Goal: Obtain resource: Obtain resource

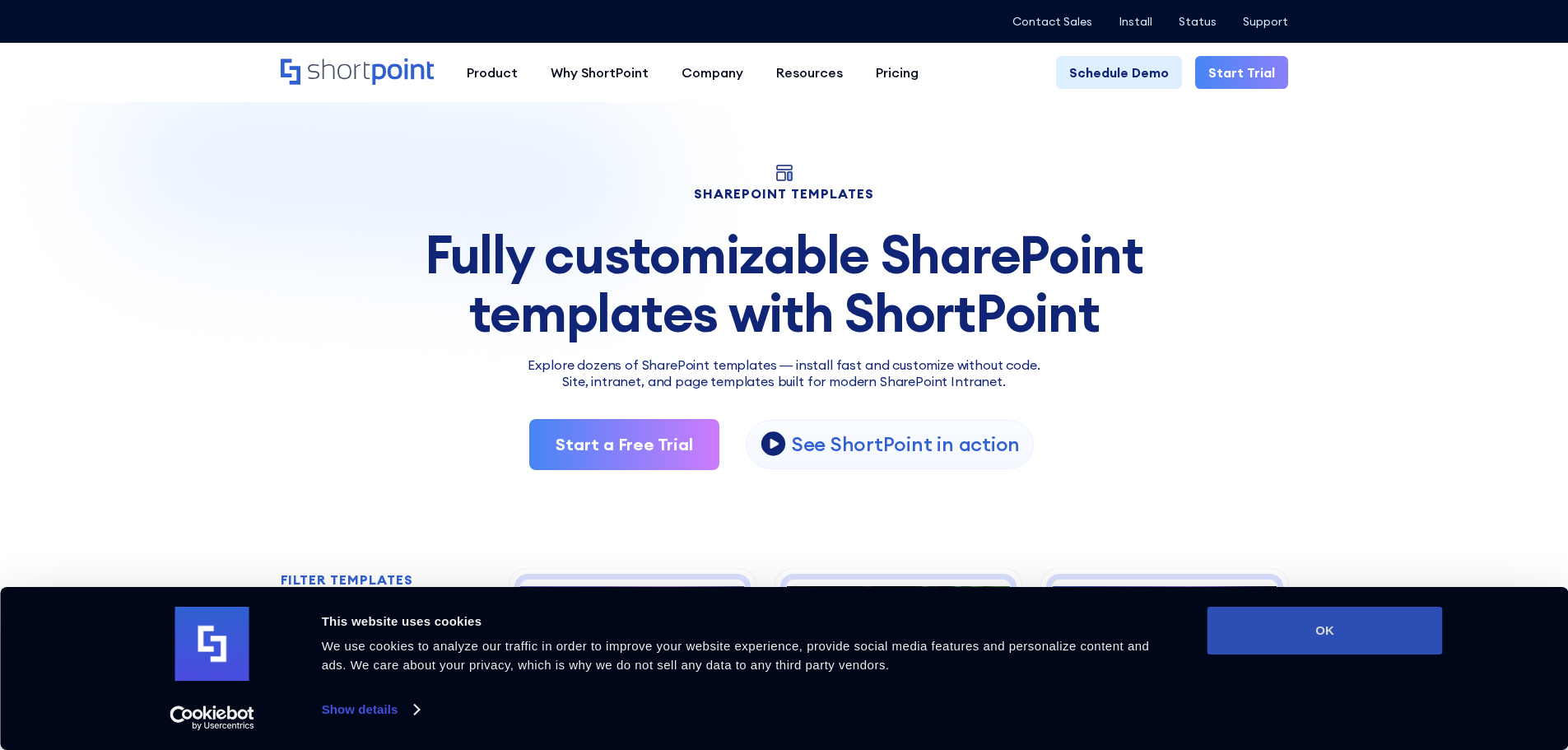
click at [1336, 630] on button "OK" at bounding box center [1325, 630] width 235 height 47
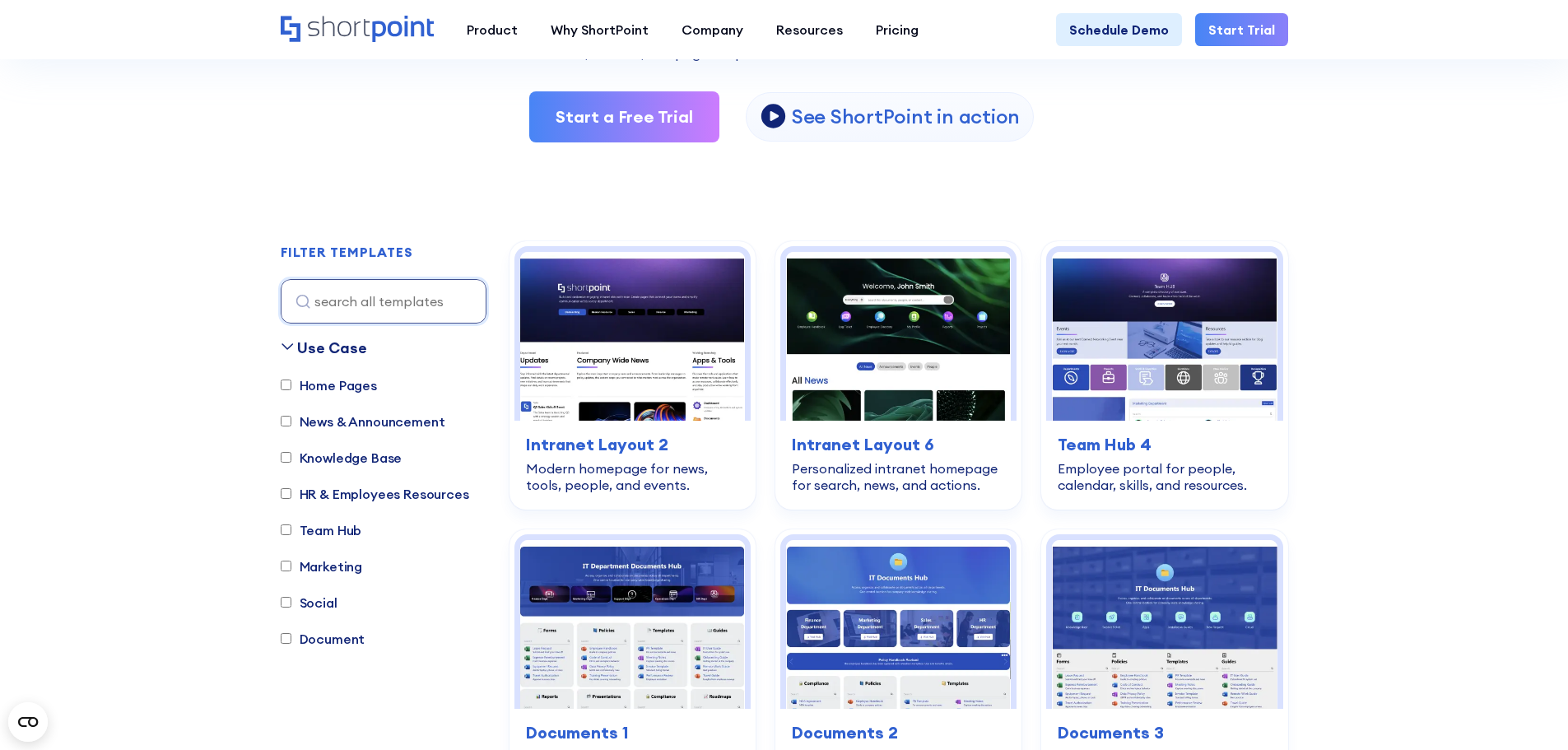
scroll to position [328, 0]
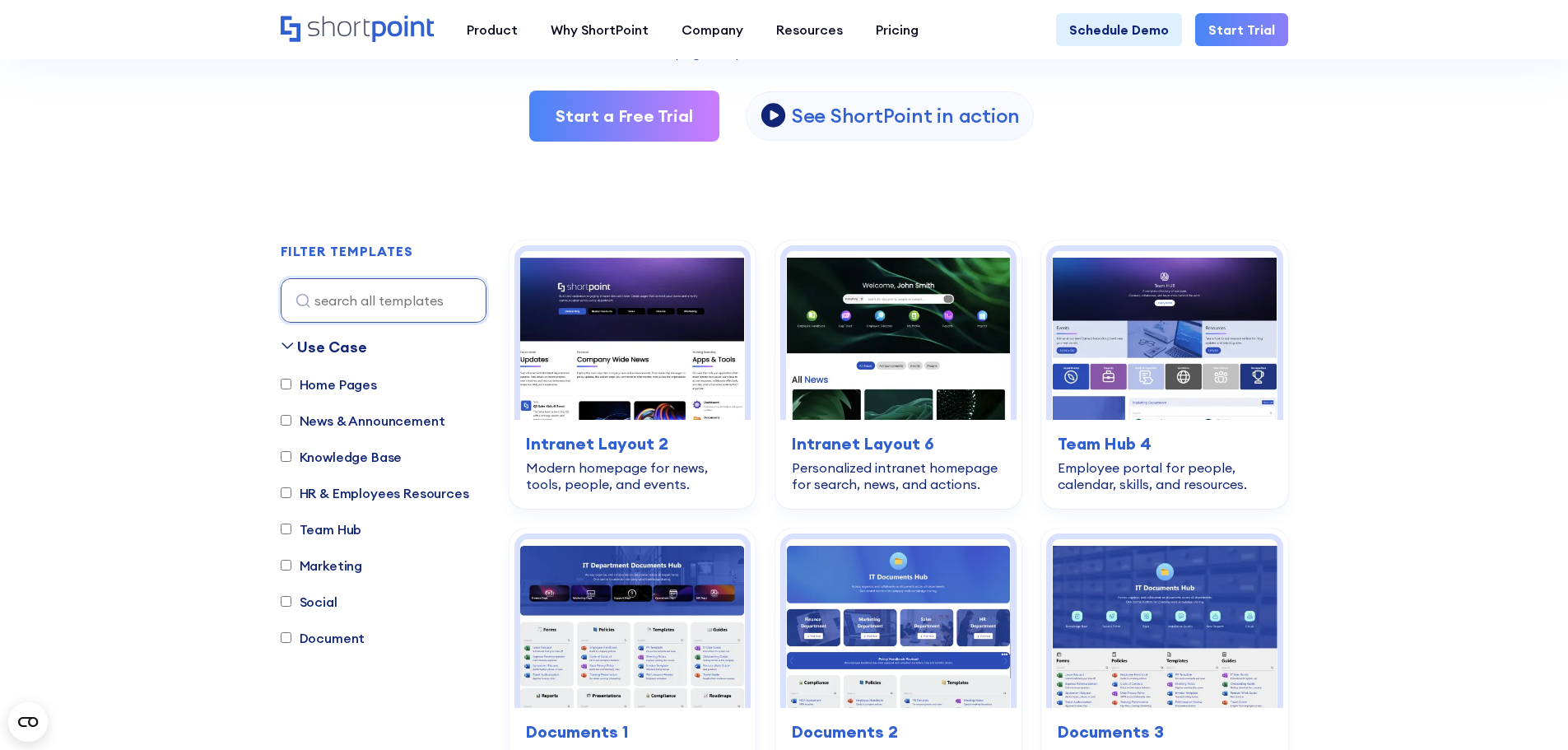
drag, startPoint x: 315, startPoint y: 530, endPoint x: 380, endPoint y: 539, distance: 65.6
click at [317, 530] on label "Team Hub" at bounding box center [322, 529] width 82 height 20
click at [291, 530] on input "Team Hub" at bounding box center [286, 528] width 10 height 10
checkbox input "true"
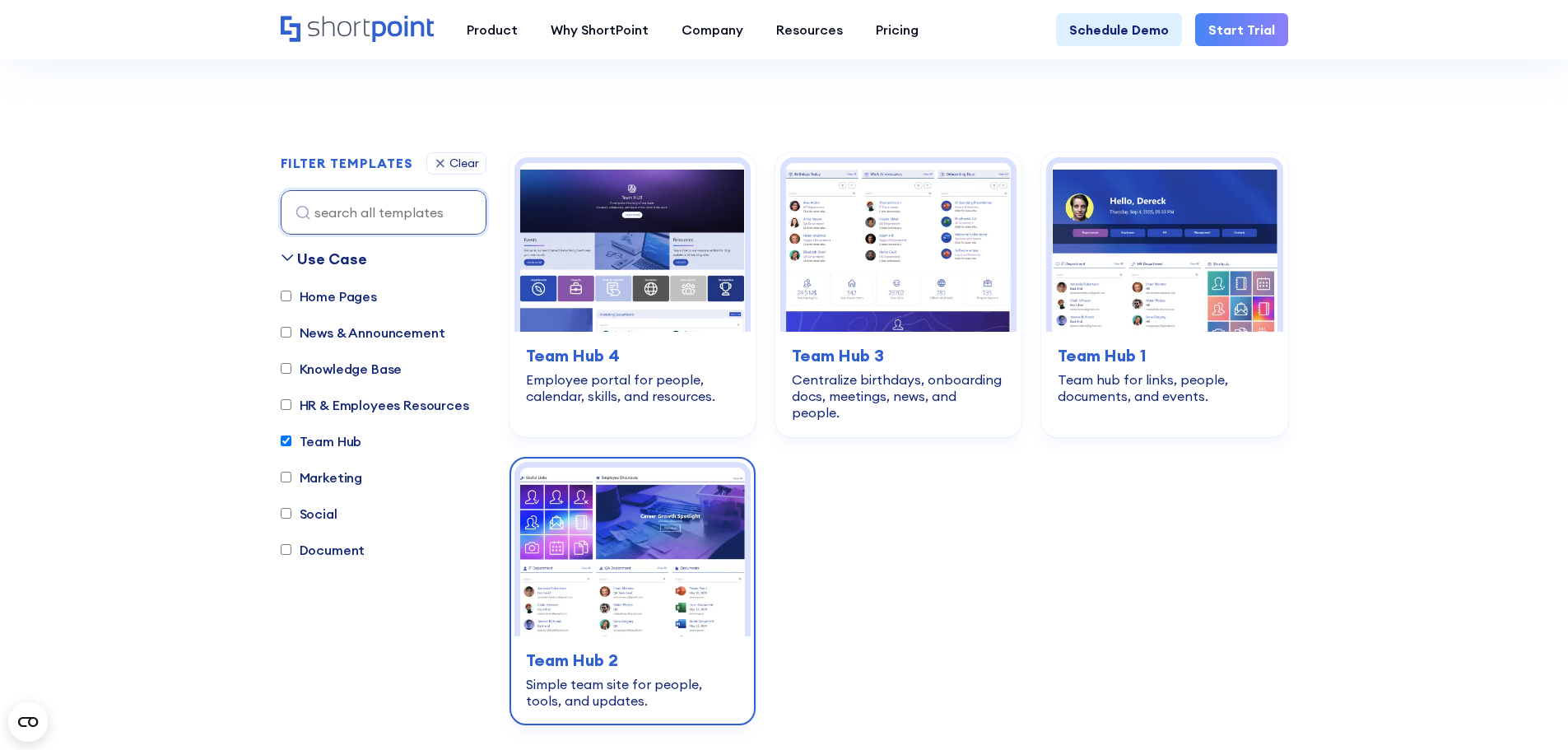
scroll to position [486, 0]
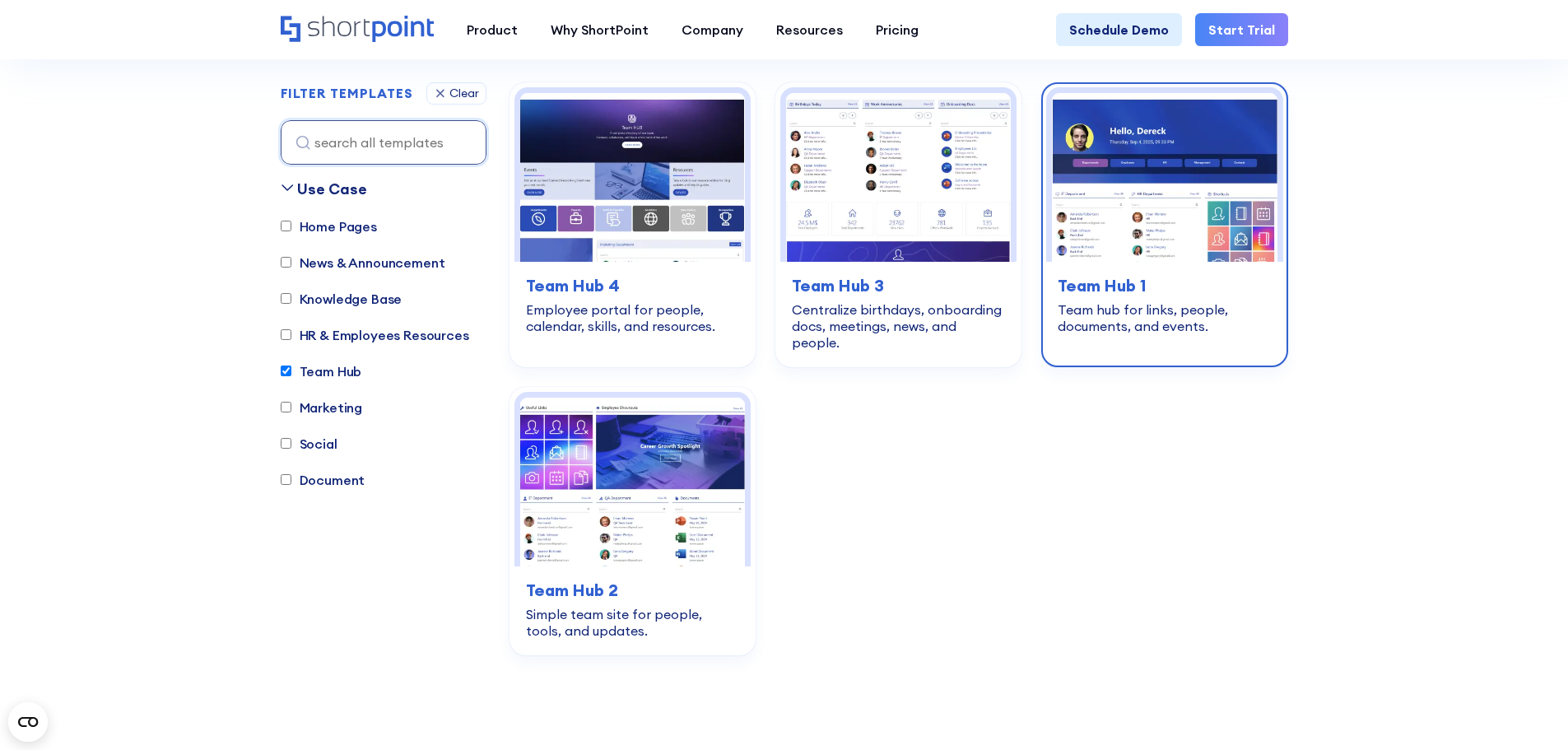
click at [1131, 211] on img at bounding box center [1164, 178] width 225 height 169
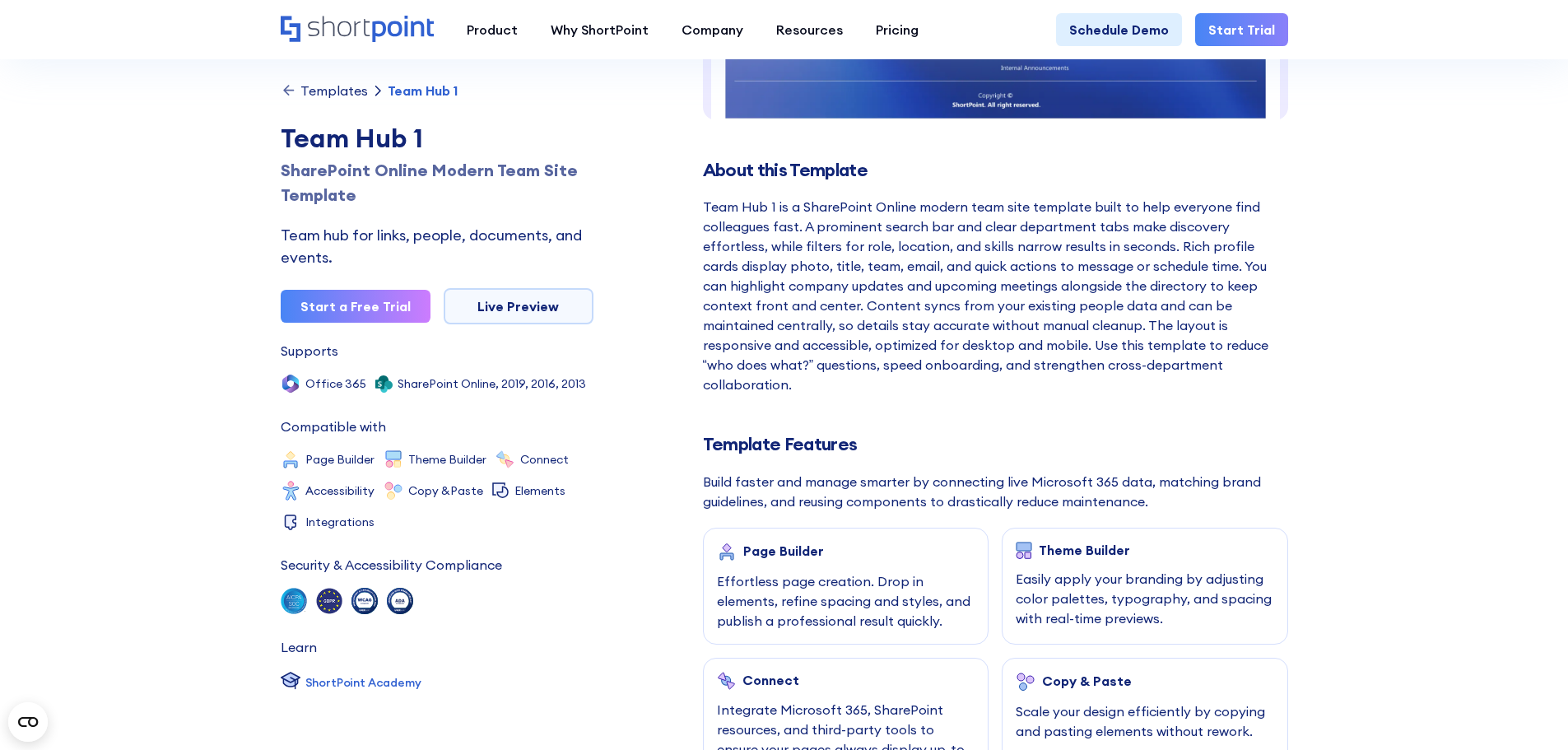
scroll to position [418, 0]
